Goal: Information Seeking & Learning: Learn about a topic

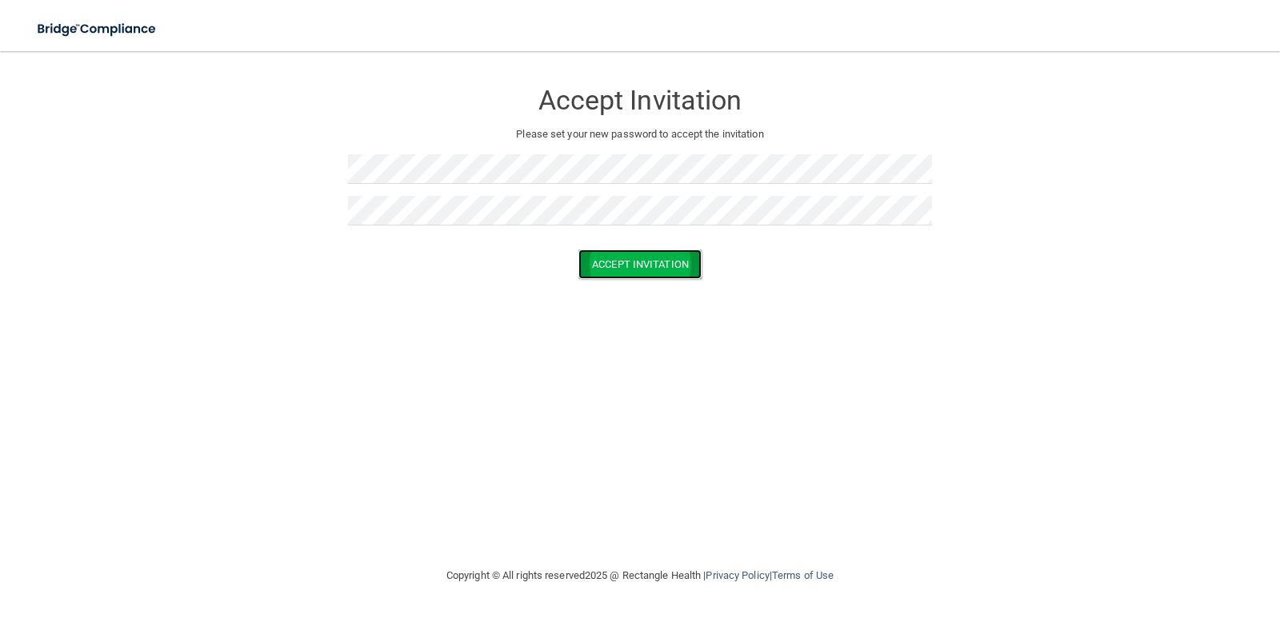
click at [650, 266] on button "Accept Invitation" at bounding box center [639, 265] width 123 height 30
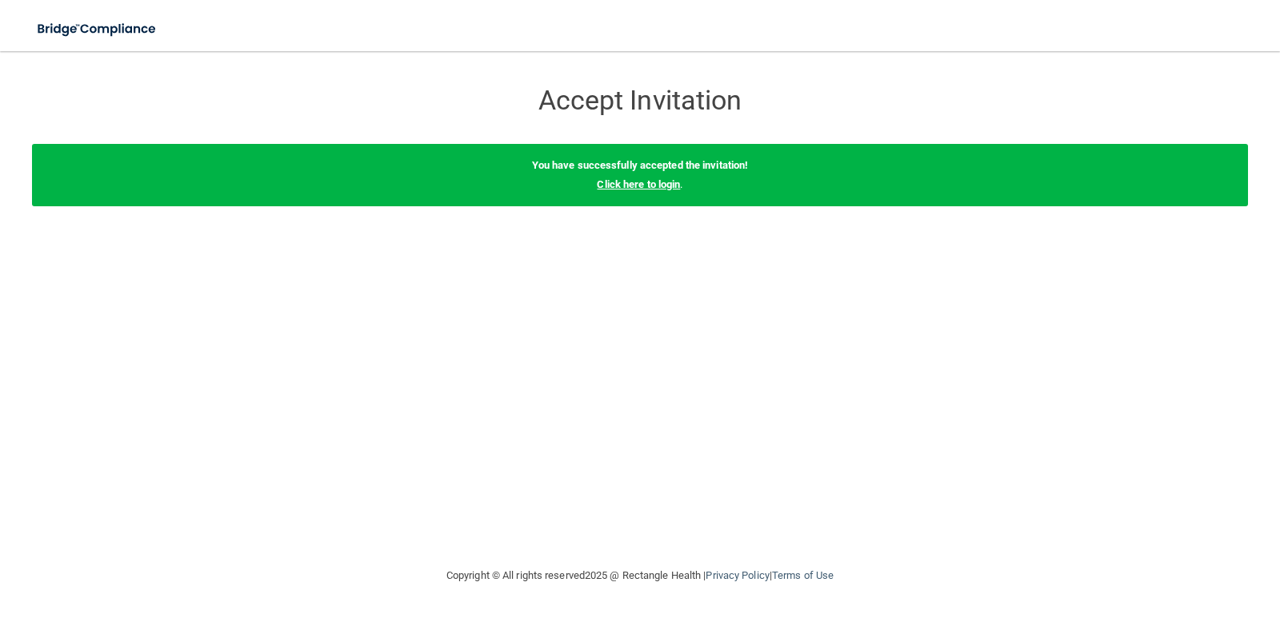
click at [655, 187] on link "Click here to login" at bounding box center [638, 184] width 83 height 12
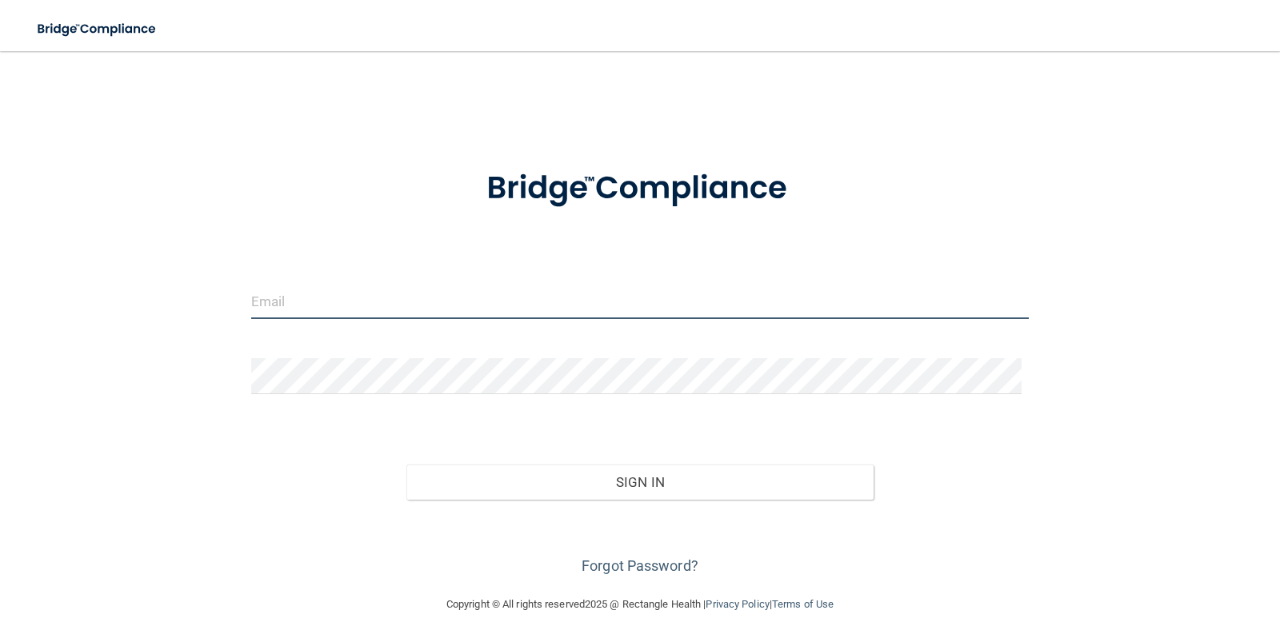
click at [296, 296] on input "email" at bounding box center [640, 301] width 778 height 36
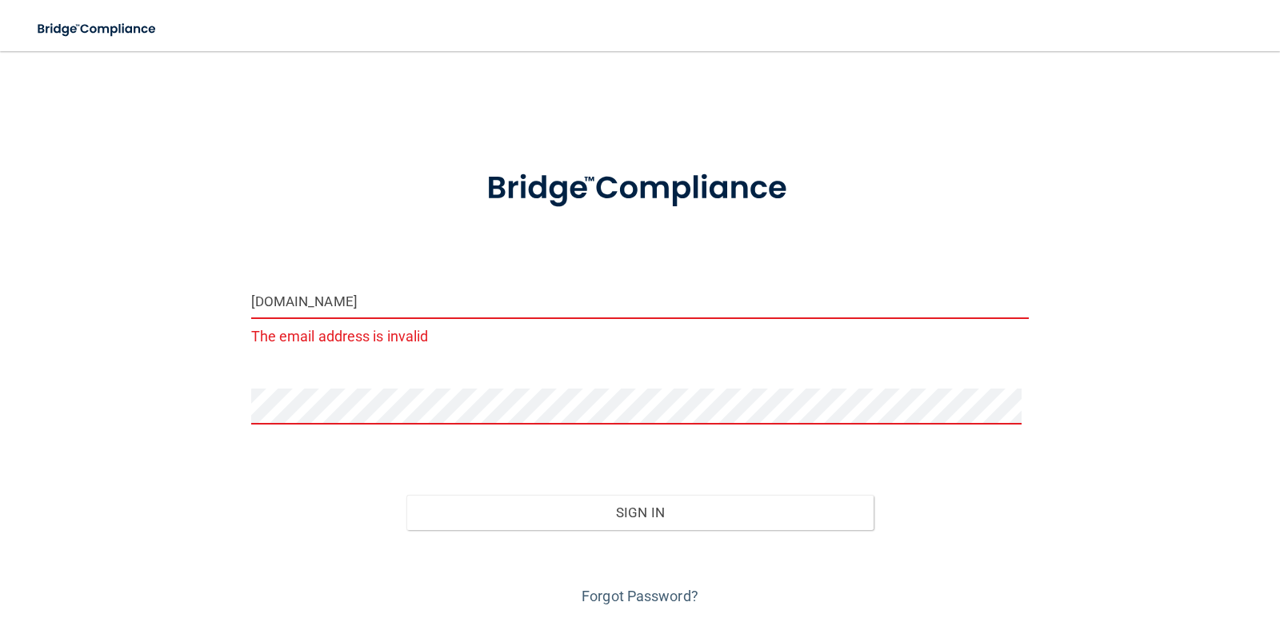
click at [298, 305] on input "cirizarrygldpdental.com" at bounding box center [640, 301] width 778 height 36
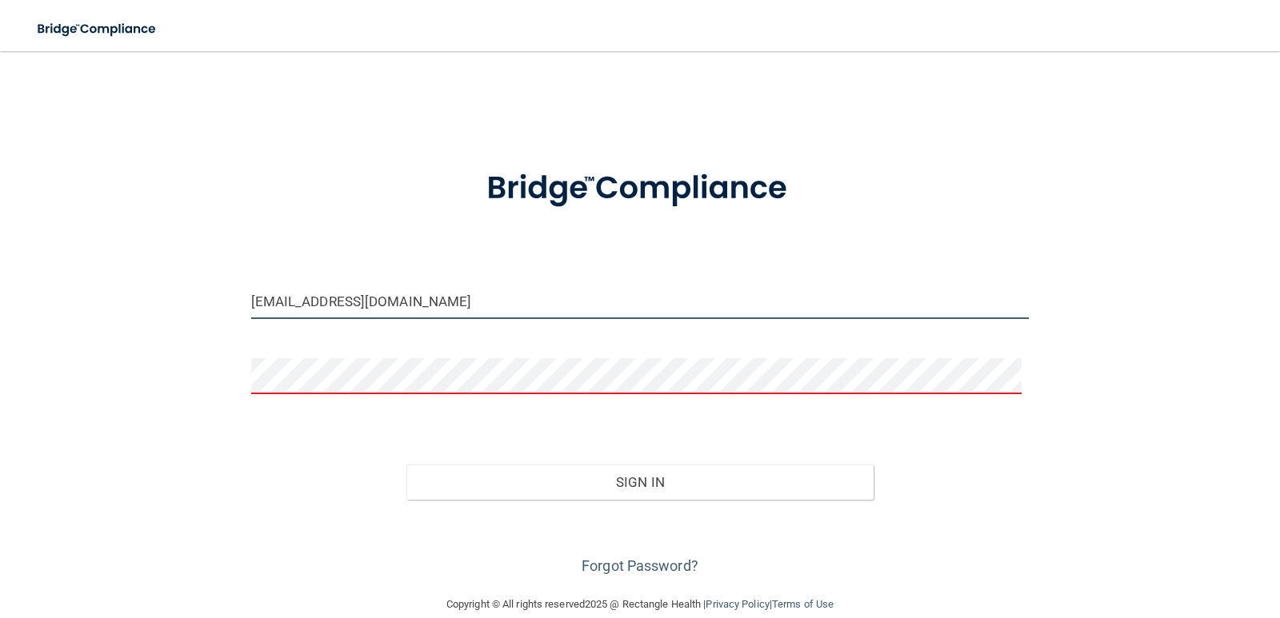
type input "[EMAIL_ADDRESS][DOMAIN_NAME]"
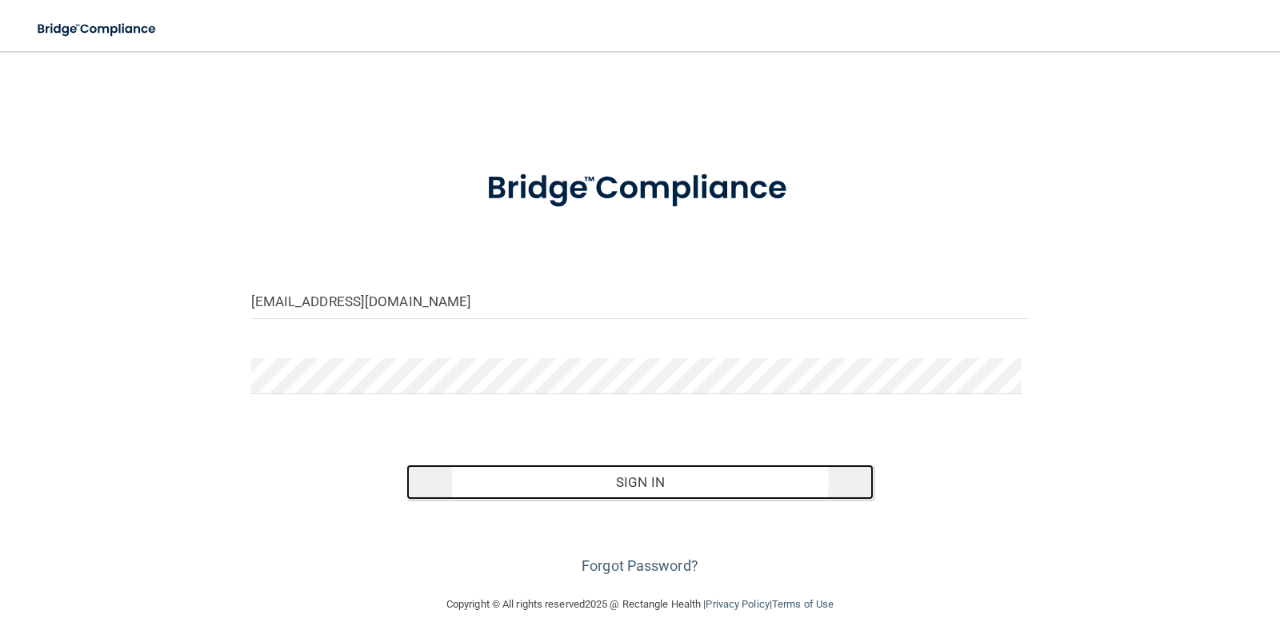
click at [594, 496] on button "Sign In" at bounding box center [639, 482] width 467 height 35
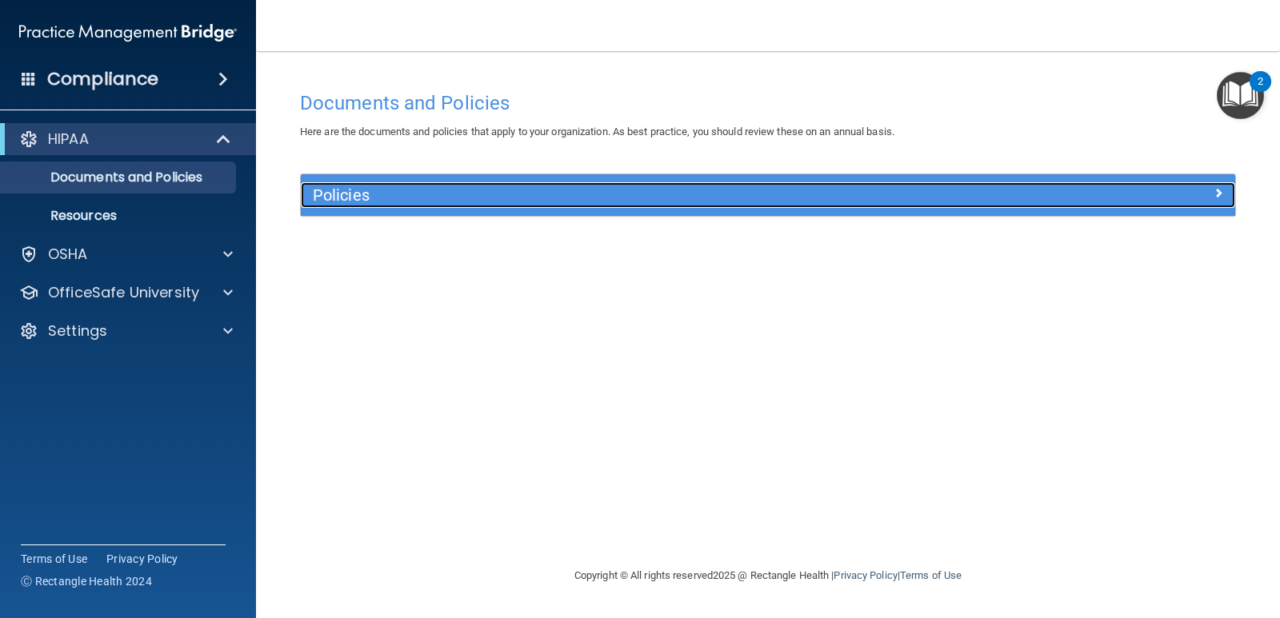
click at [380, 197] on h5 "Policies" at bounding box center [651, 195] width 677 height 18
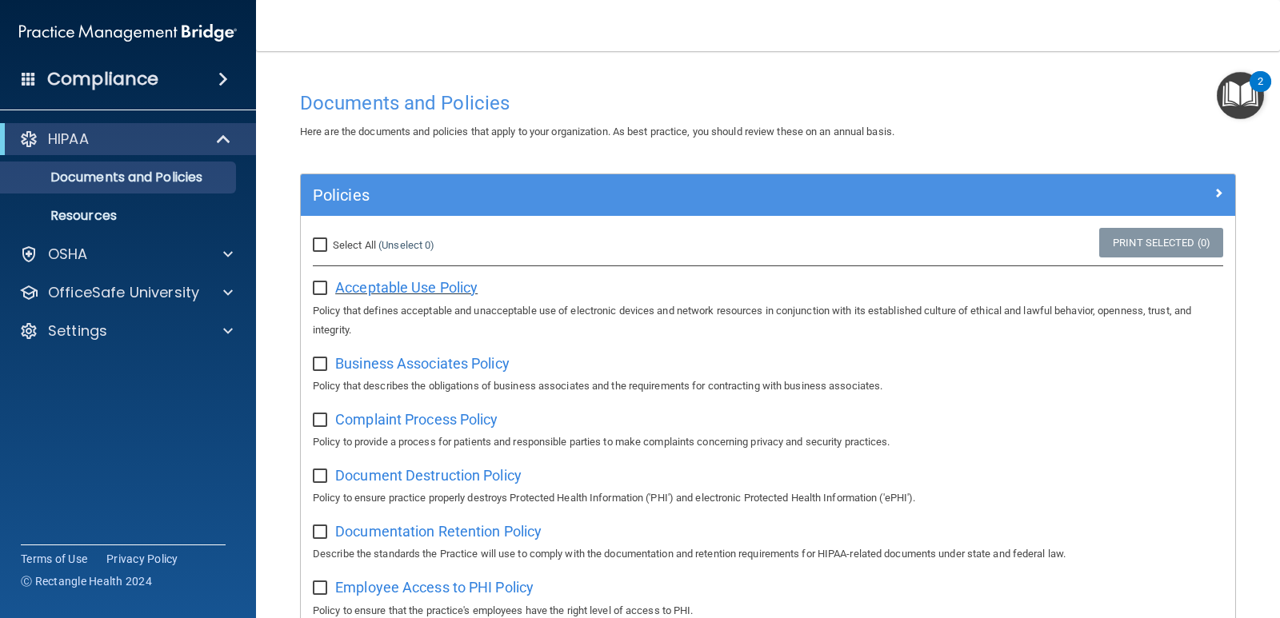
click at [418, 285] on span "Acceptable Use Policy" at bounding box center [406, 287] width 142 height 17
click at [1222, 106] on img "Open Resource Center, 2 new notifications" at bounding box center [1240, 95] width 47 height 47
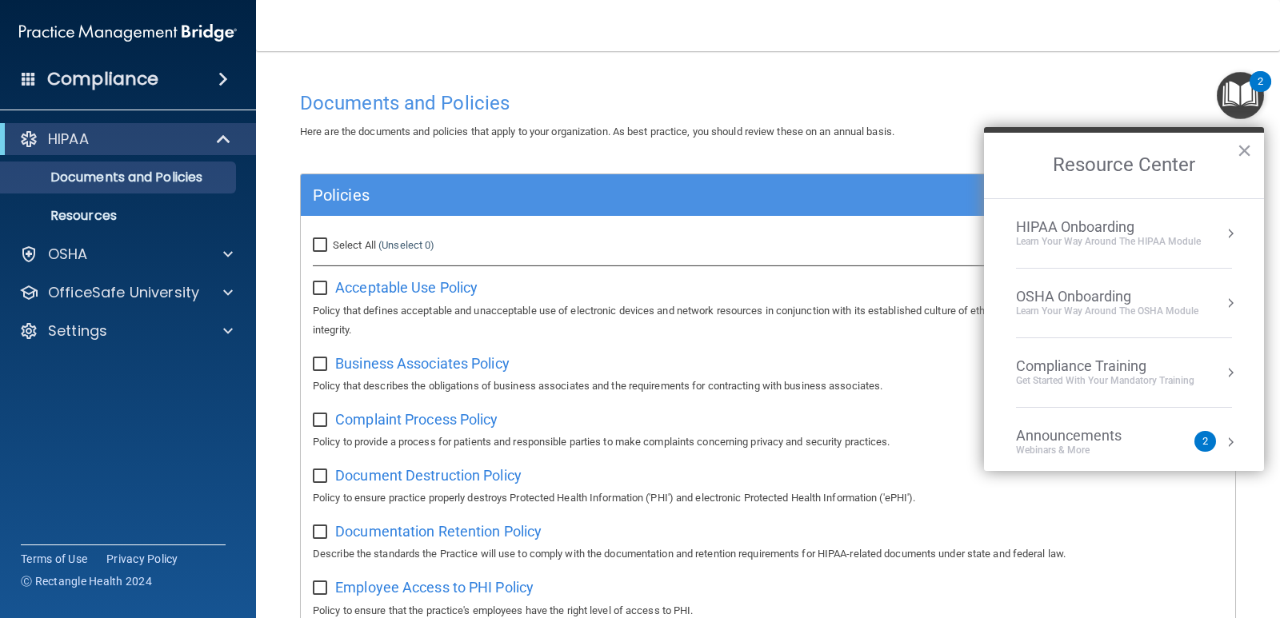
click at [1161, 226] on div "HIPAA Onboarding" at bounding box center [1108, 227] width 185 height 18
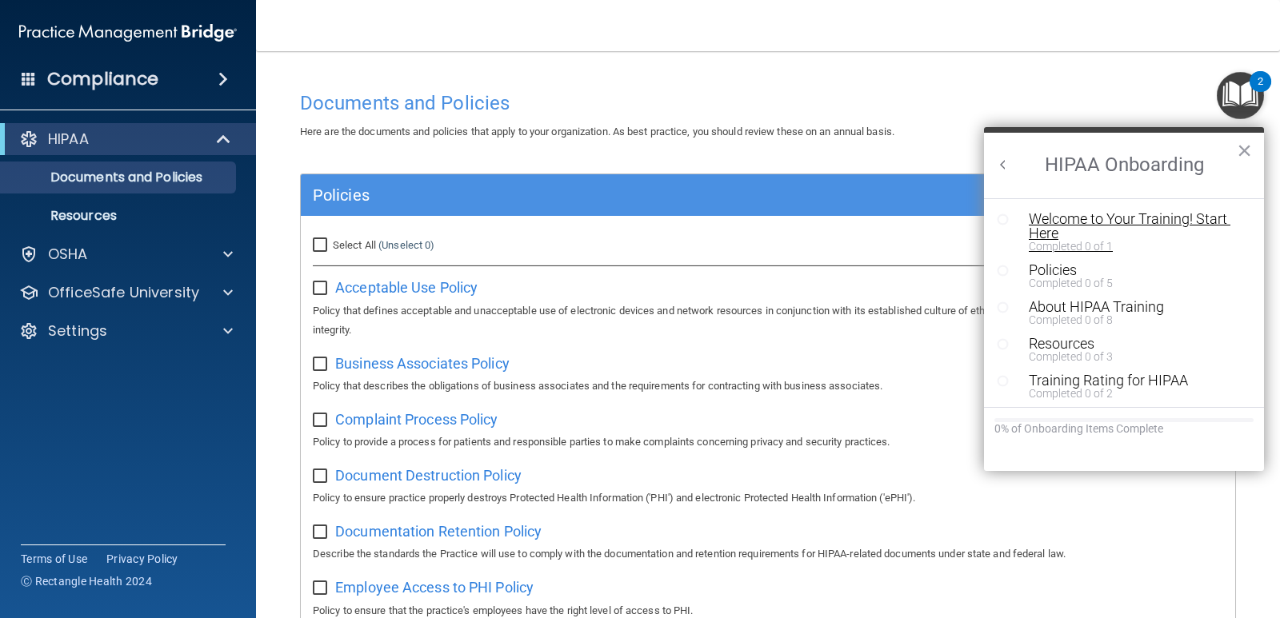
click at [1161, 218] on div "Welcome to Your Training! Start Here" at bounding box center [1130, 226] width 202 height 29
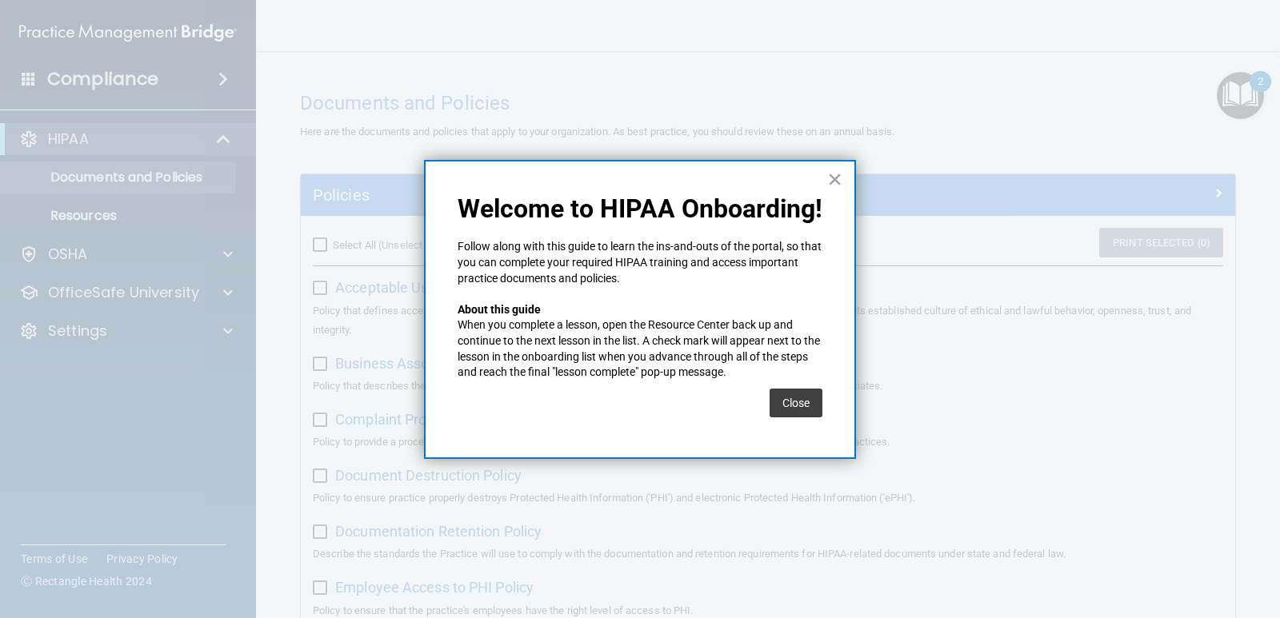
click at [842, 180] on div "× Welcome to HIPAA Onboarding! Follow along with this guide to learn the ins-an…" at bounding box center [640, 309] width 432 height 299
click at [834, 179] on button "×" at bounding box center [834, 179] width 15 height 26
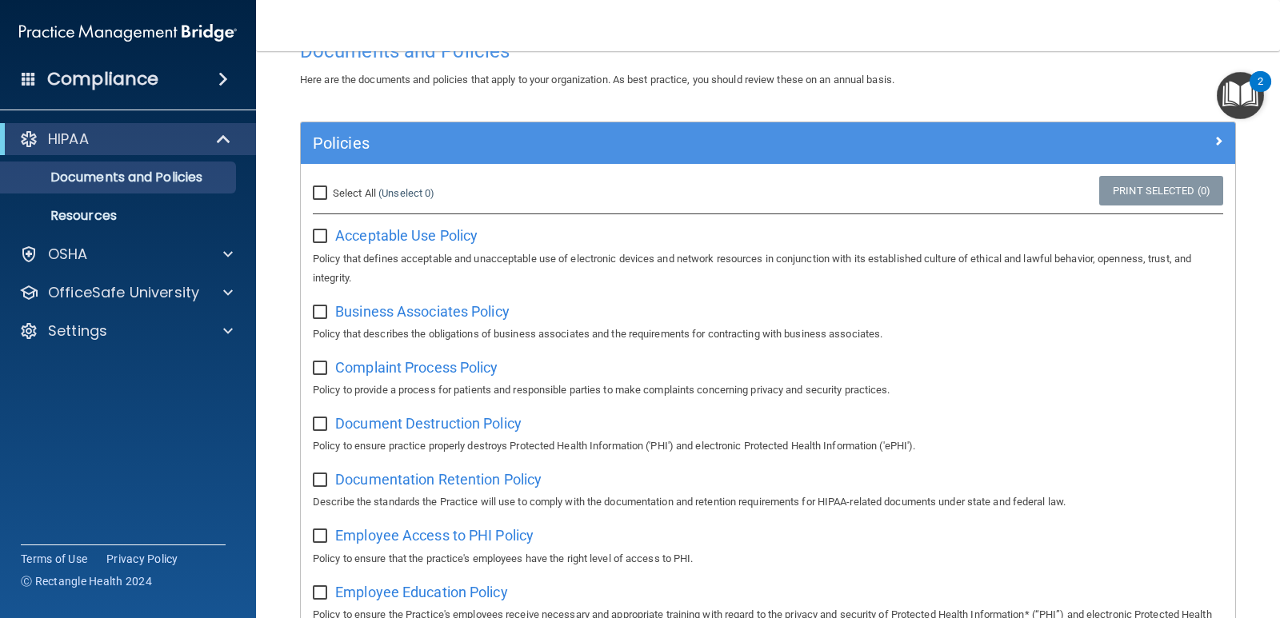
scroll to position [80, 0]
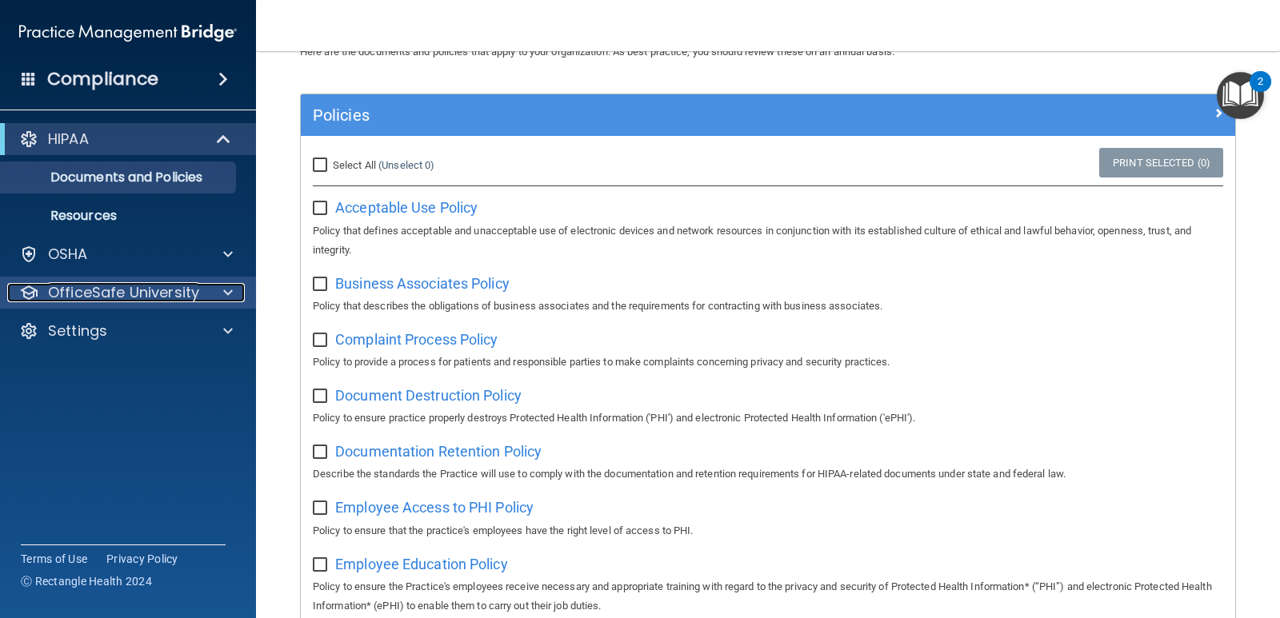
click at [225, 288] on span at bounding box center [228, 292] width 10 height 19
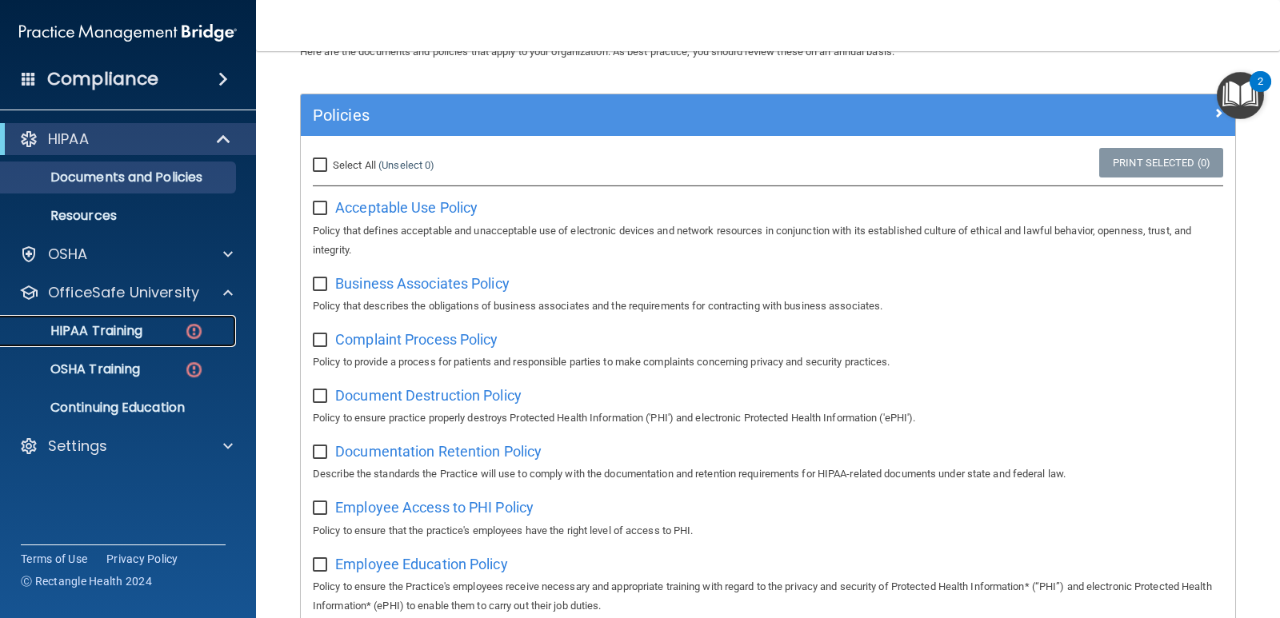
click at [121, 331] on p "HIPAA Training" at bounding box center [76, 331] width 132 height 16
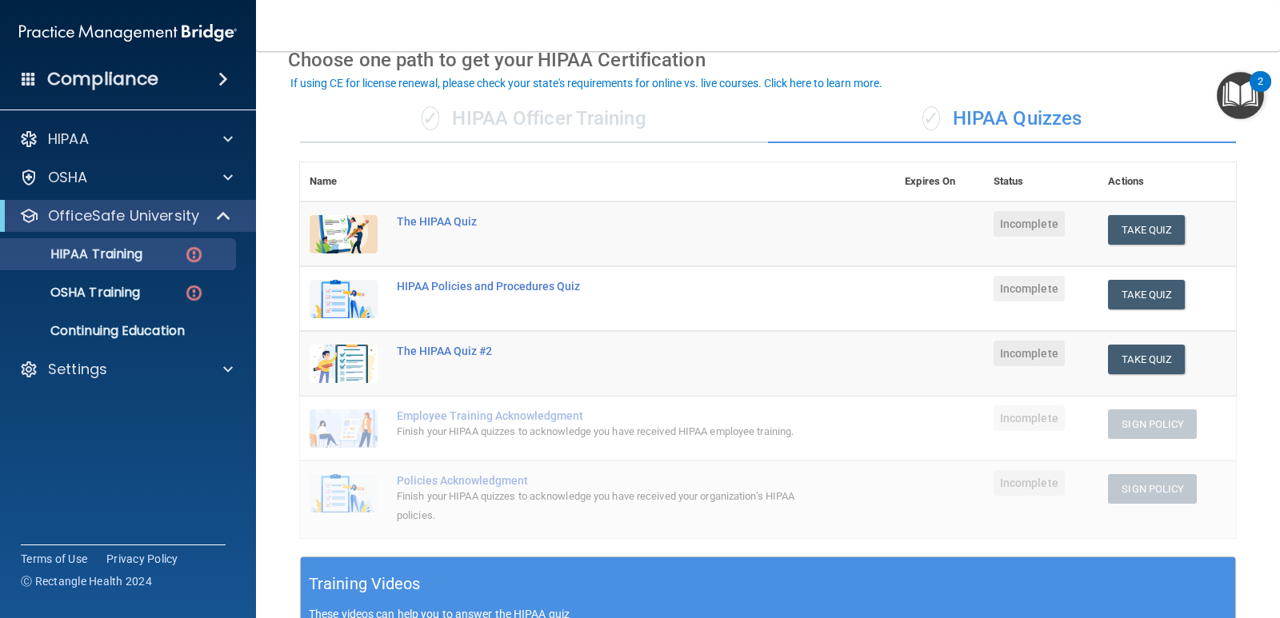
click at [588, 122] on div "✓ HIPAA Officer Training" at bounding box center [534, 119] width 468 height 48
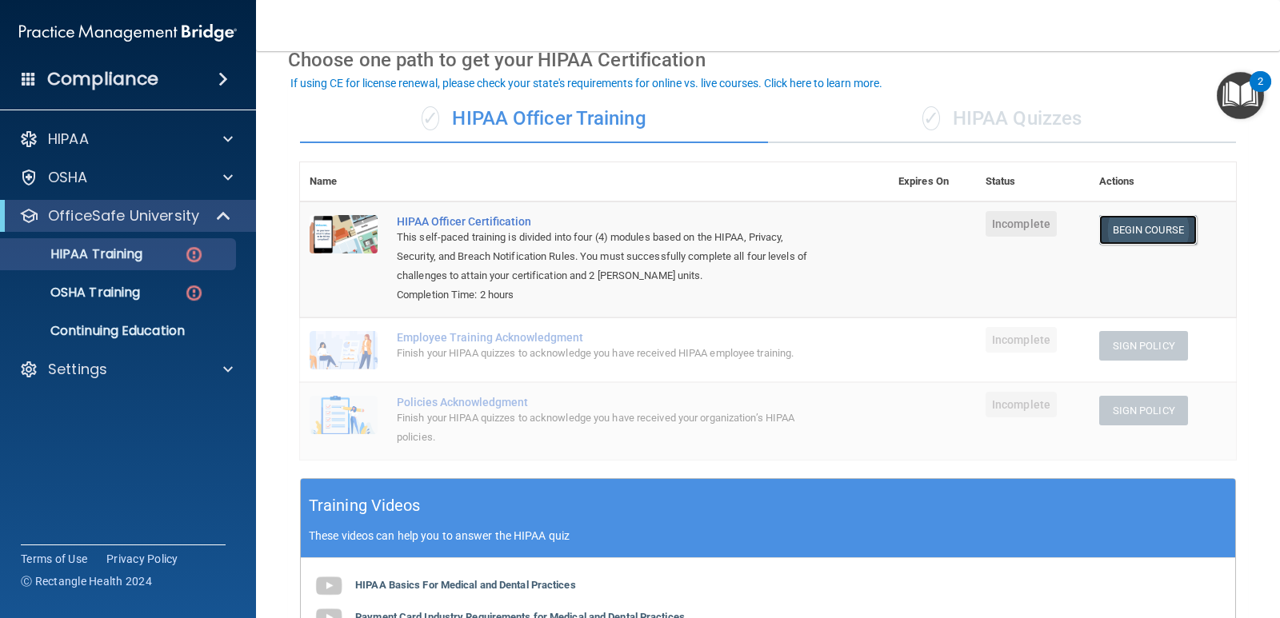
click at [1149, 232] on link "Begin Course" at bounding box center [1148, 230] width 98 height 30
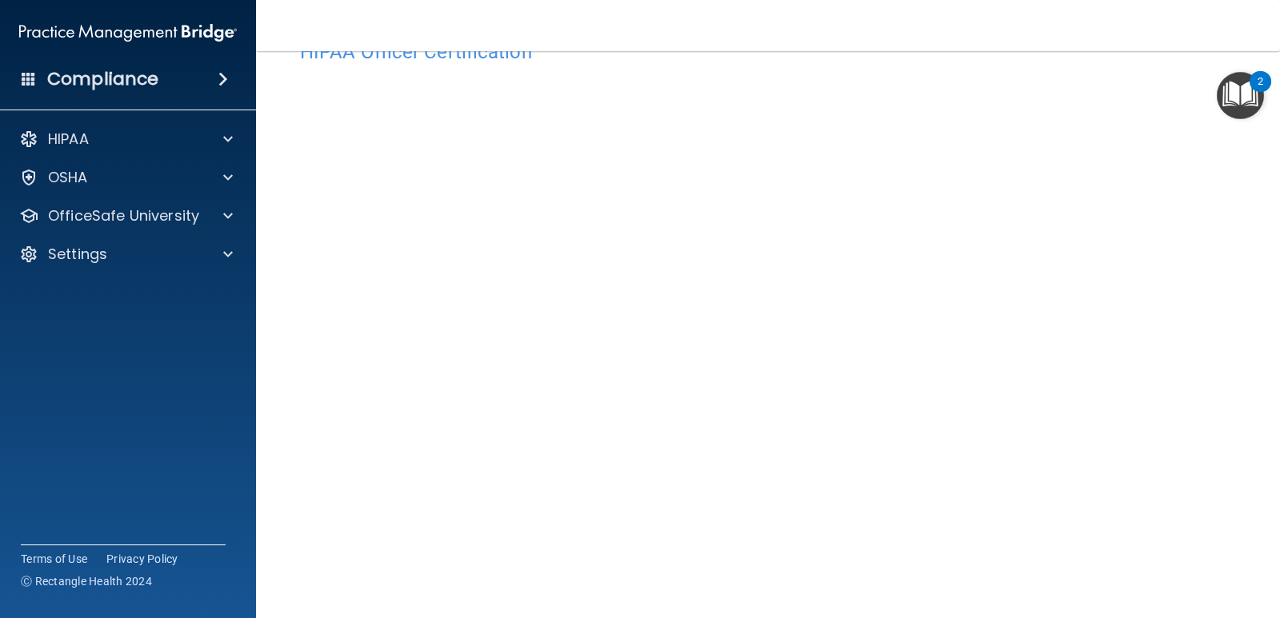
scroll to position [80, 0]
